Goal: Task Accomplishment & Management: Use online tool/utility

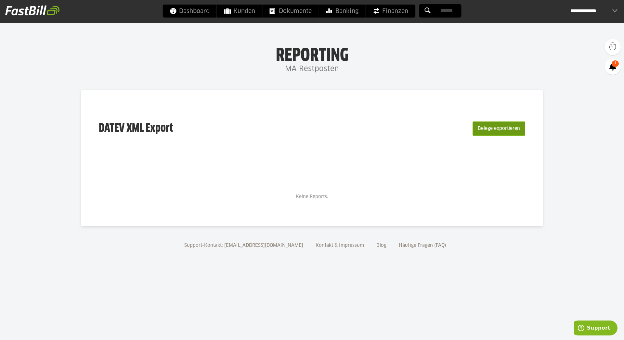
click at [490, 132] on button "Belege exportieren" at bounding box center [499, 129] width 53 height 14
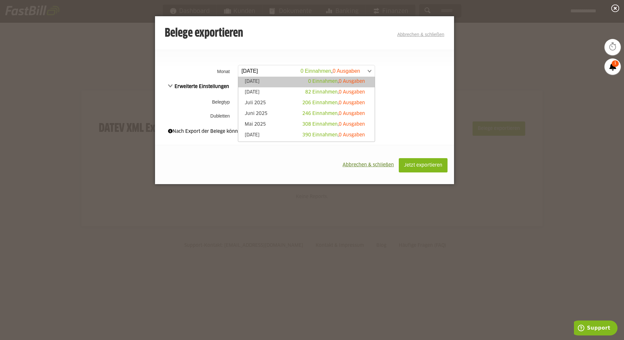
click at [259, 73] on span at bounding box center [303, 71] width 137 height 12
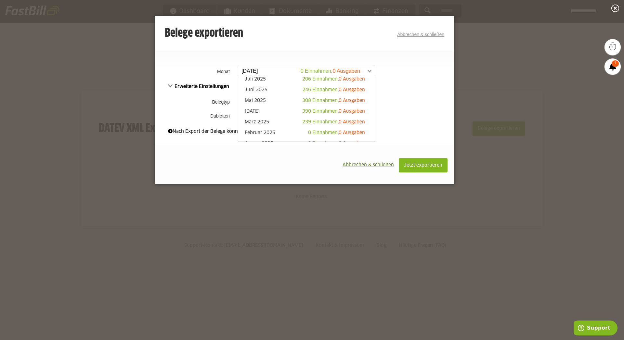
scroll to position [27, 0]
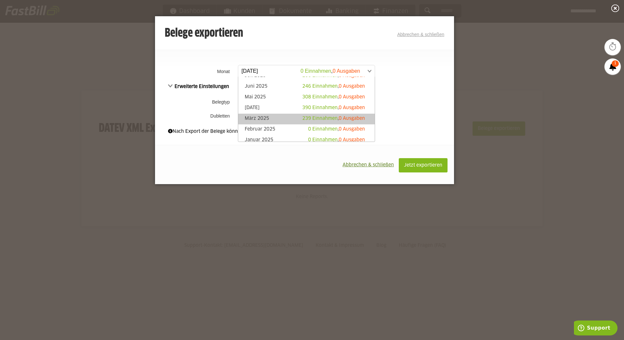
click at [269, 117] on link "März 2025 239 Einnahmen , 0 Ausgaben" at bounding box center [307, 118] width 130 height 7
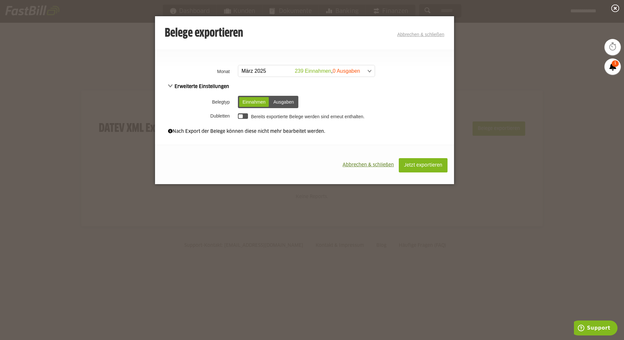
click at [269, 104] on div "Einnahmen Ausgaben" at bounding box center [268, 102] width 60 height 12
drag, startPoint x: 275, startPoint y: 104, endPoint x: 270, endPoint y: 104, distance: 5.2
click at [275, 104] on div "Ausgaben" at bounding box center [283, 102] width 27 height 10
click at [248, 104] on div "Einnahmen" at bounding box center [254, 102] width 30 height 10
click at [169, 133] on span at bounding box center [170, 131] width 5 height 5
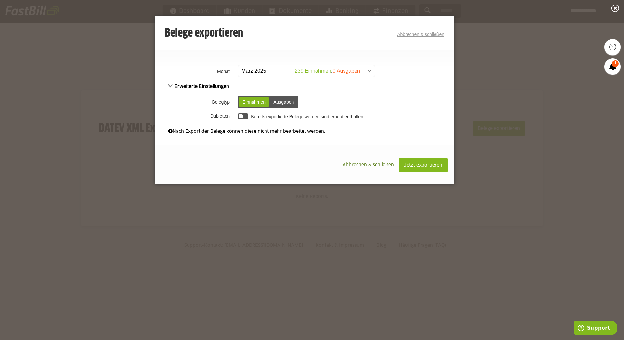
click at [171, 132] on span at bounding box center [170, 131] width 5 height 5
click at [365, 166] on span "Abbrechen & schließen" at bounding box center [368, 165] width 51 height 5
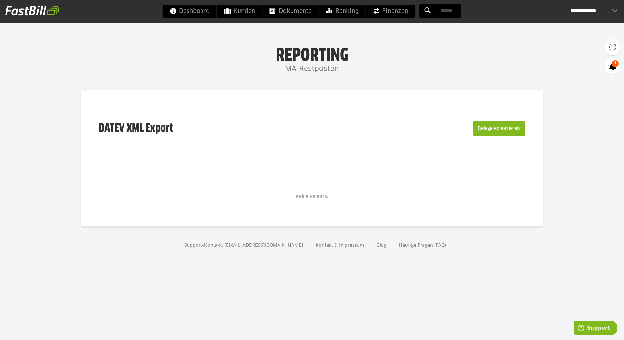
click at [585, 13] on div "**********" at bounding box center [594, 11] width 47 height 13
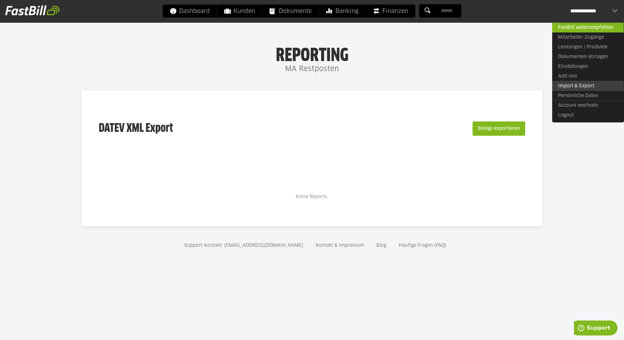
click at [577, 87] on link "Import & Export" at bounding box center [588, 86] width 72 height 10
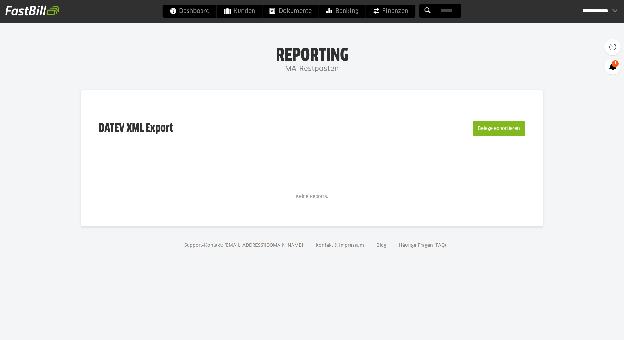
click at [507, 124] on button "Belege exportieren" at bounding box center [499, 129] width 53 height 14
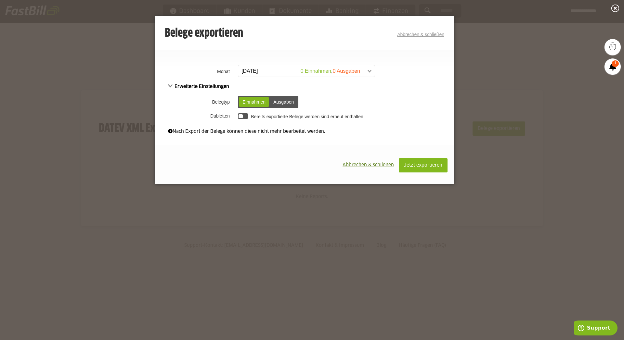
click at [267, 72] on span at bounding box center [303, 71] width 137 height 12
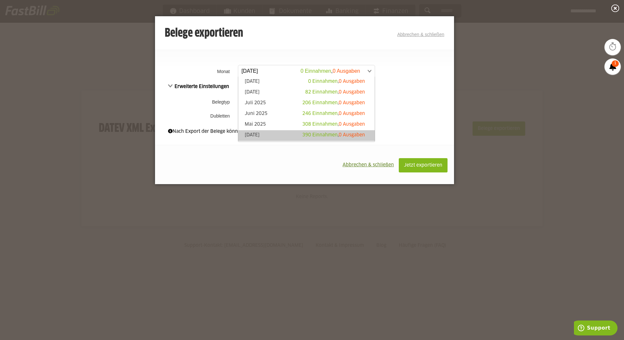
click at [266, 135] on link "April 2025 390 Einnahmen , 0 Ausgaben" at bounding box center [307, 135] width 130 height 7
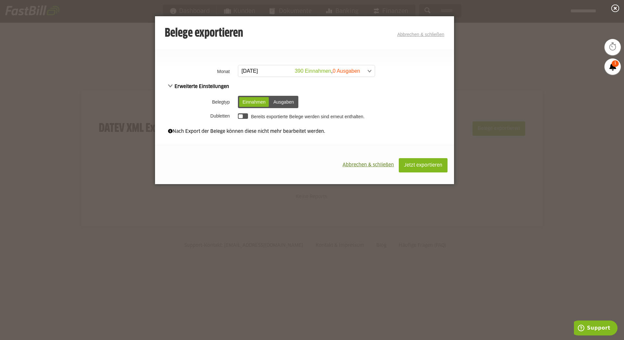
click at [263, 70] on span at bounding box center [303, 71] width 137 height 12
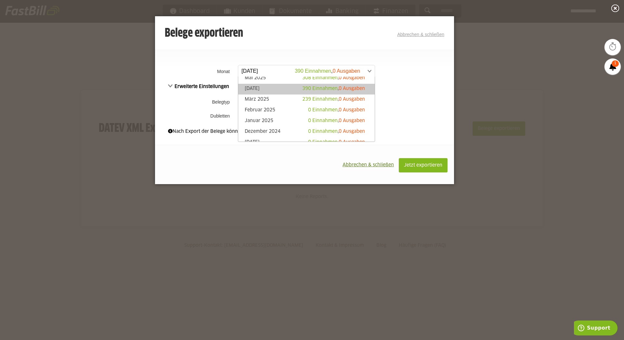
scroll to position [48, 0]
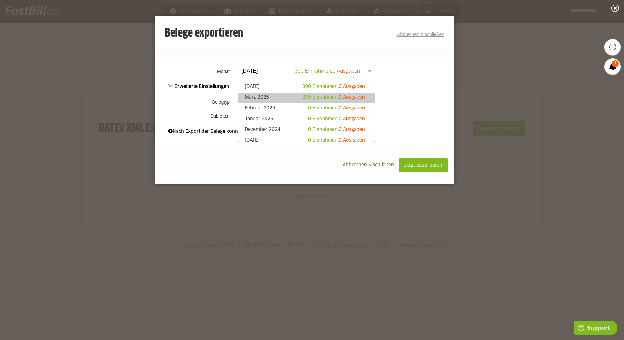
click at [272, 97] on link "März 2025 239 Einnahmen , 0 Ausgaben" at bounding box center [307, 97] width 130 height 7
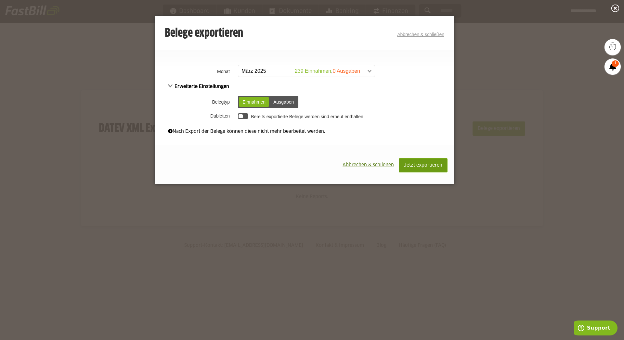
click at [411, 165] on span "Jetzt exportieren" at bounding box center [423, 165] width 38 height 5
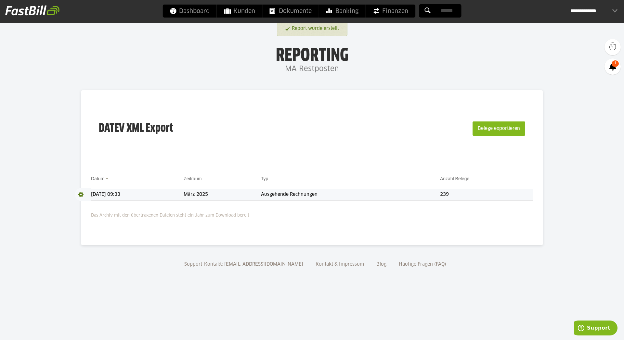
click at [303, 195] on td "Ausgehende Rechnungen" at bounding box center [350, 195] width 179 height 12
click at [403, 195] on td "Ausgehende Rechnungen" at bounding box center [350, 195] width 179 height 12
click at [312, 196] on td "Ausgehende Rechnungen" at bounding box center [350, 195] width 179 height 12
click at [80, 194] on span at bounding box center [83, 194] width 16 height 13
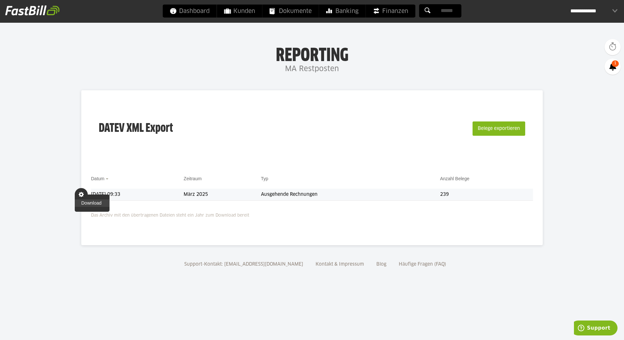
click at [87, 204] on link "Download" at bounding box center [92, 203] width 35 height 7
click at [485, 1] on div "**********" at bounding box center [312, 11] width 624 height 23
